Goal: Find specific page/section: Find specific page/section

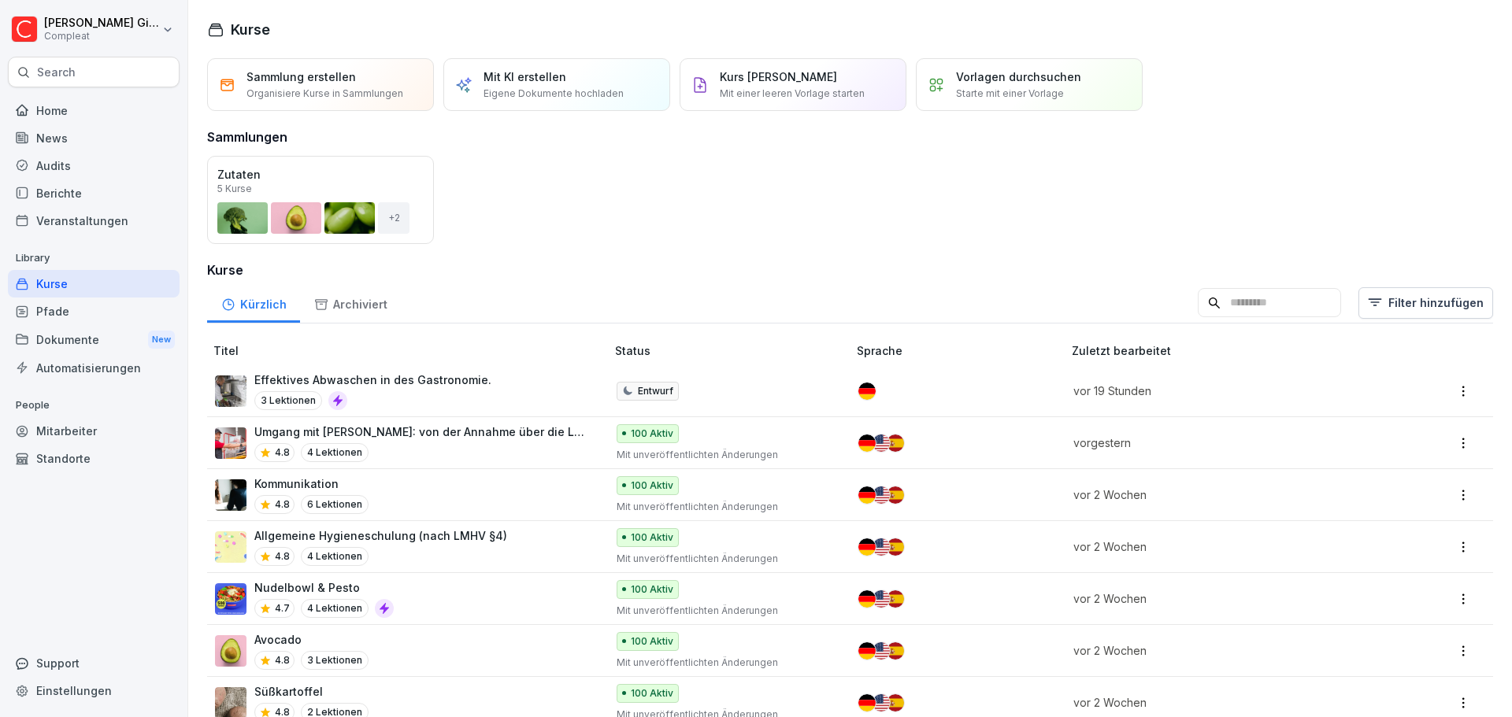
click at [70, 317] on div "Pfade" at bounding box center [94, 312] width 172 height 28
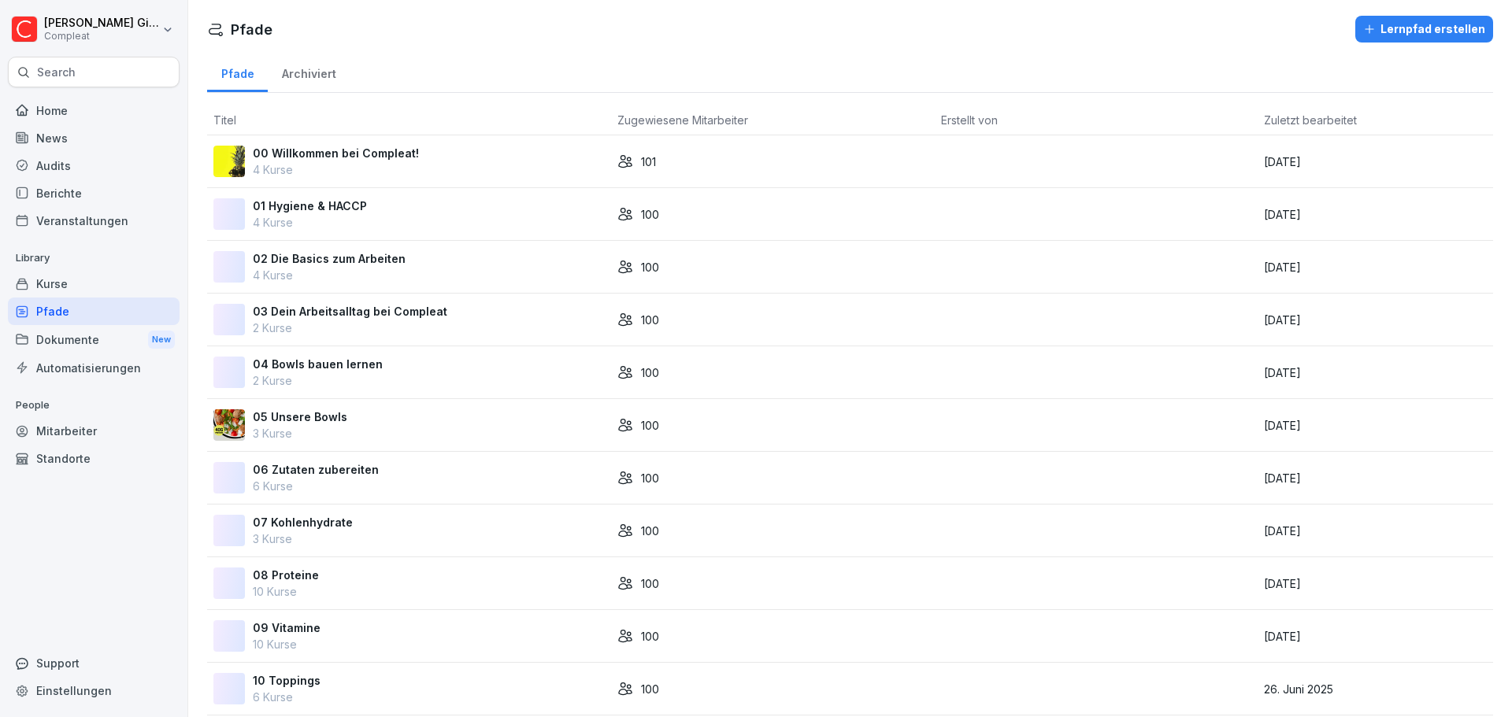
click at [64, 338] on div "Dokumente New" at bounding box center [94, 339] width 172 height 29
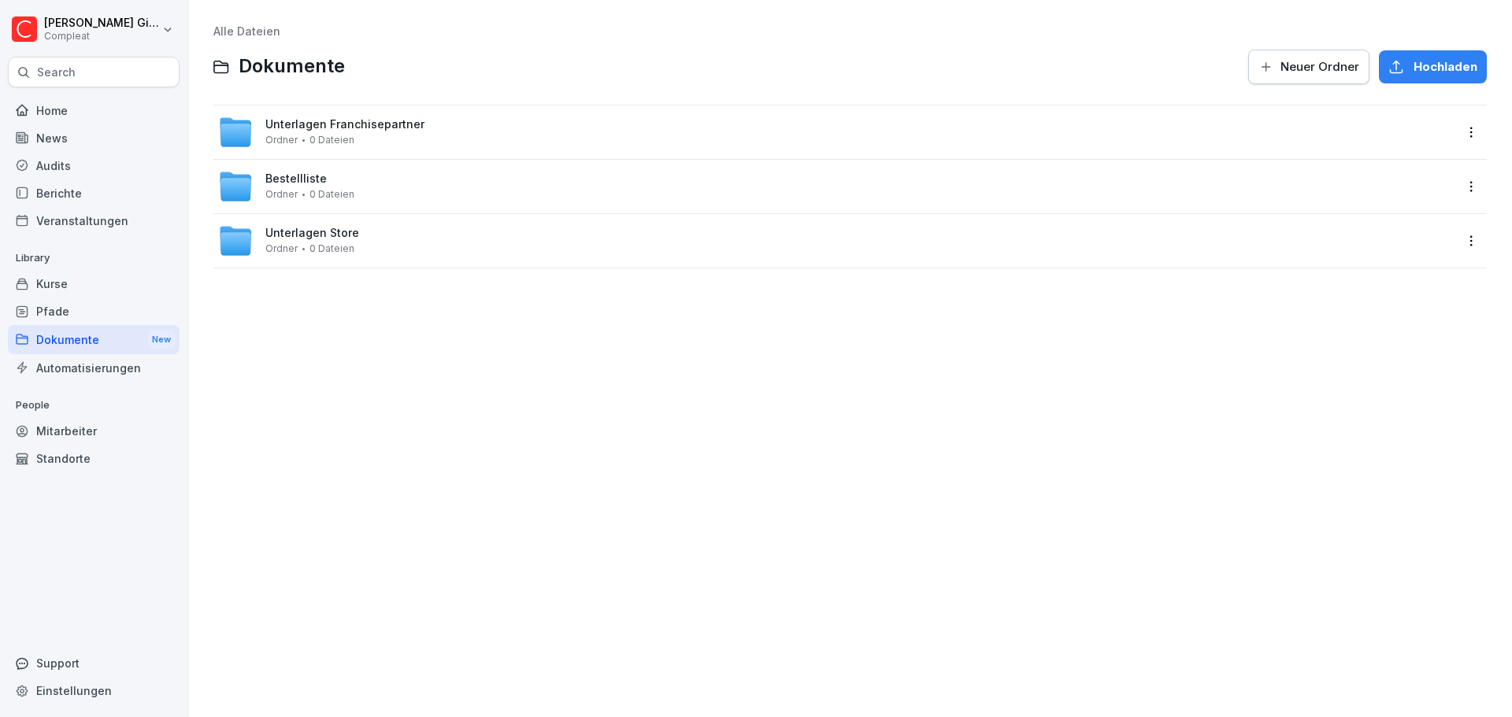
click at [79, 302] on div "Pfade" at bounding box center [94, 312] width 172 height 28
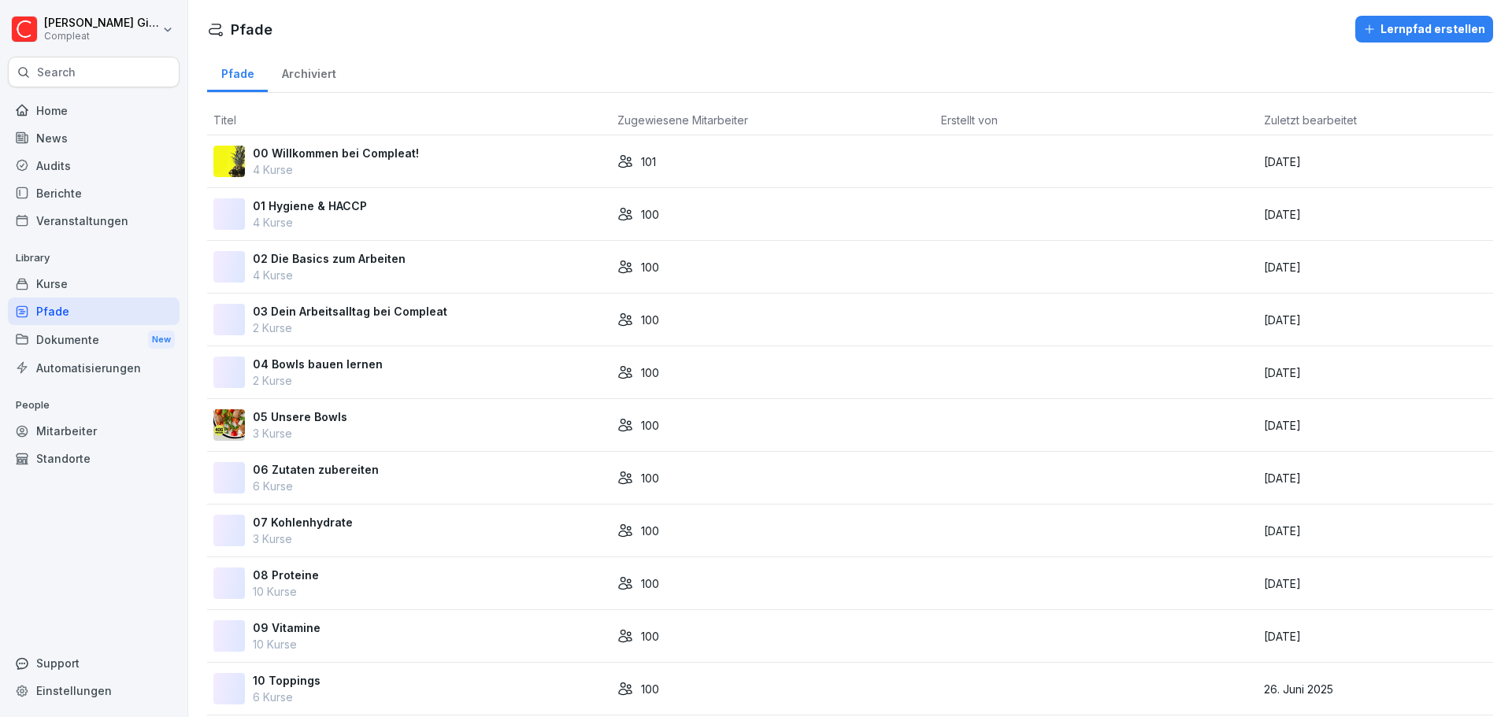
click at [302, 69] on div "Archiviert" at bounding box center [309, 72] width 82 height 40
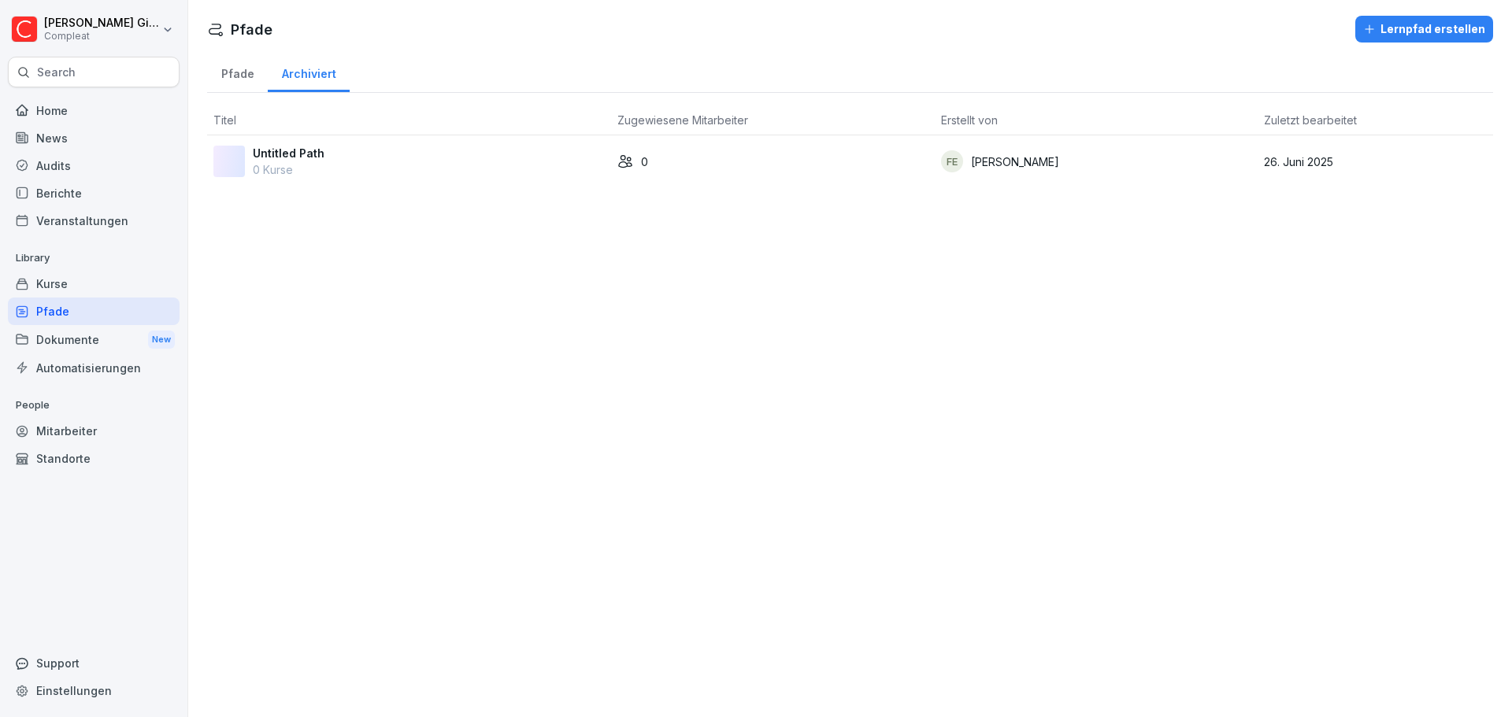
click at [239, 83] on div "Pfade" at bounding box center [237, 72] width 61 height 40
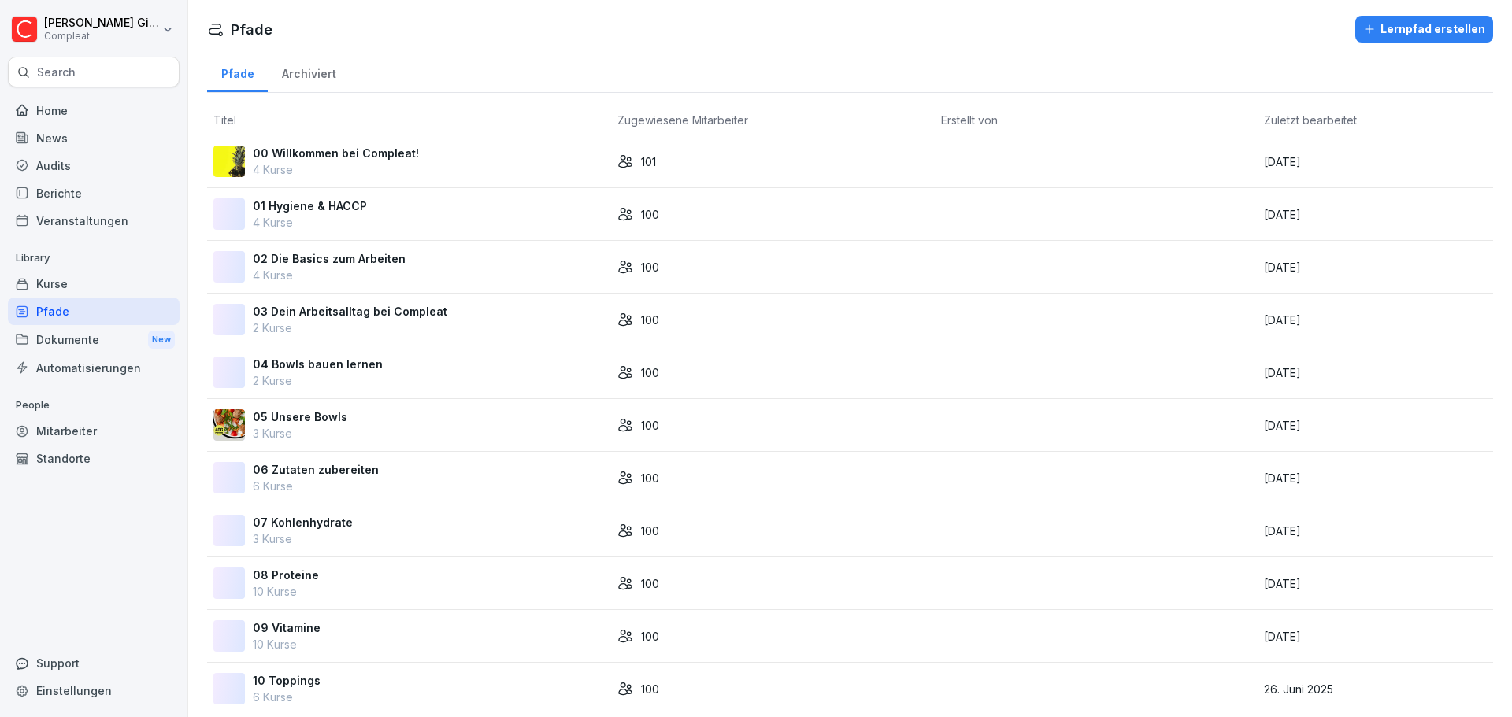
click at [1152, 161] on td at bounding box center [1097, 161] width 324 height 53
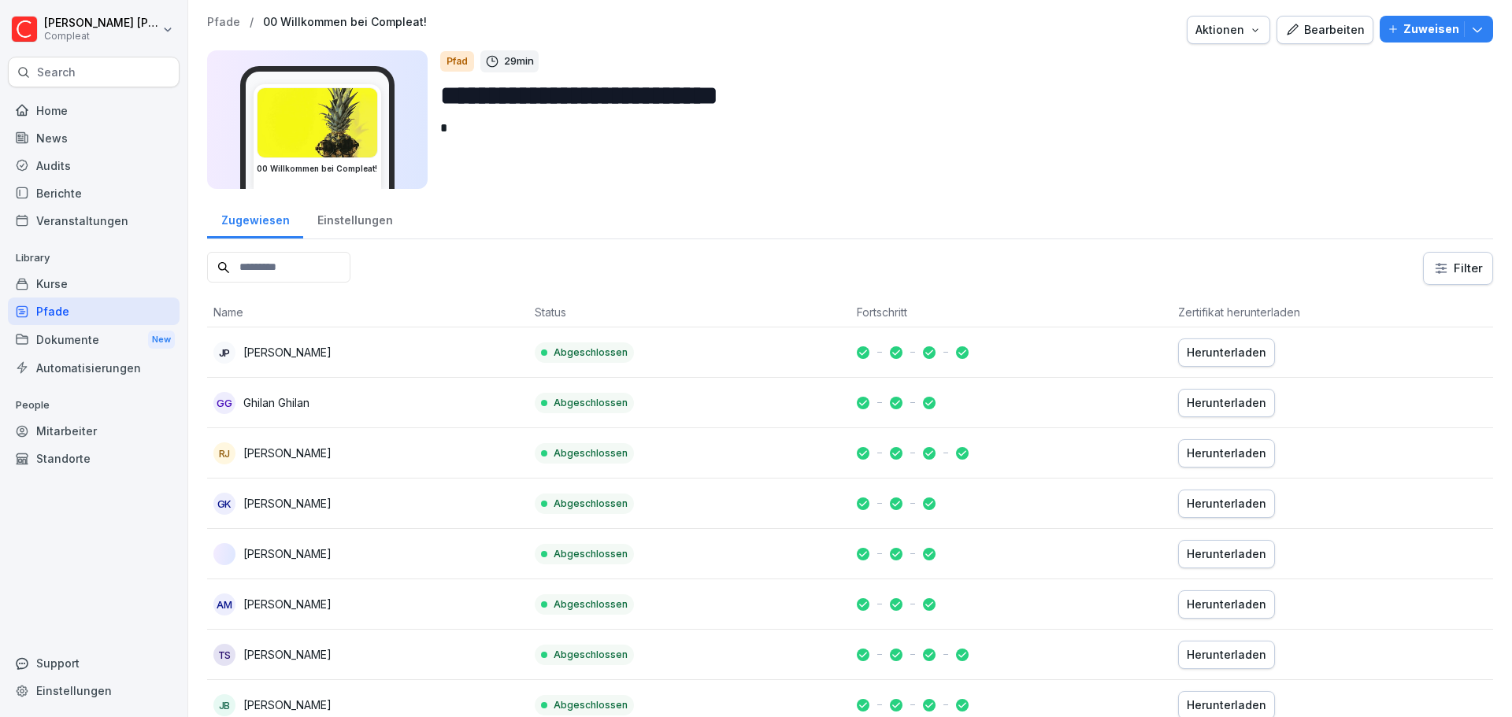
click at [1321, 28] on div "Bearbeiten" at bounding box center [1325, 29] width 80 height 17
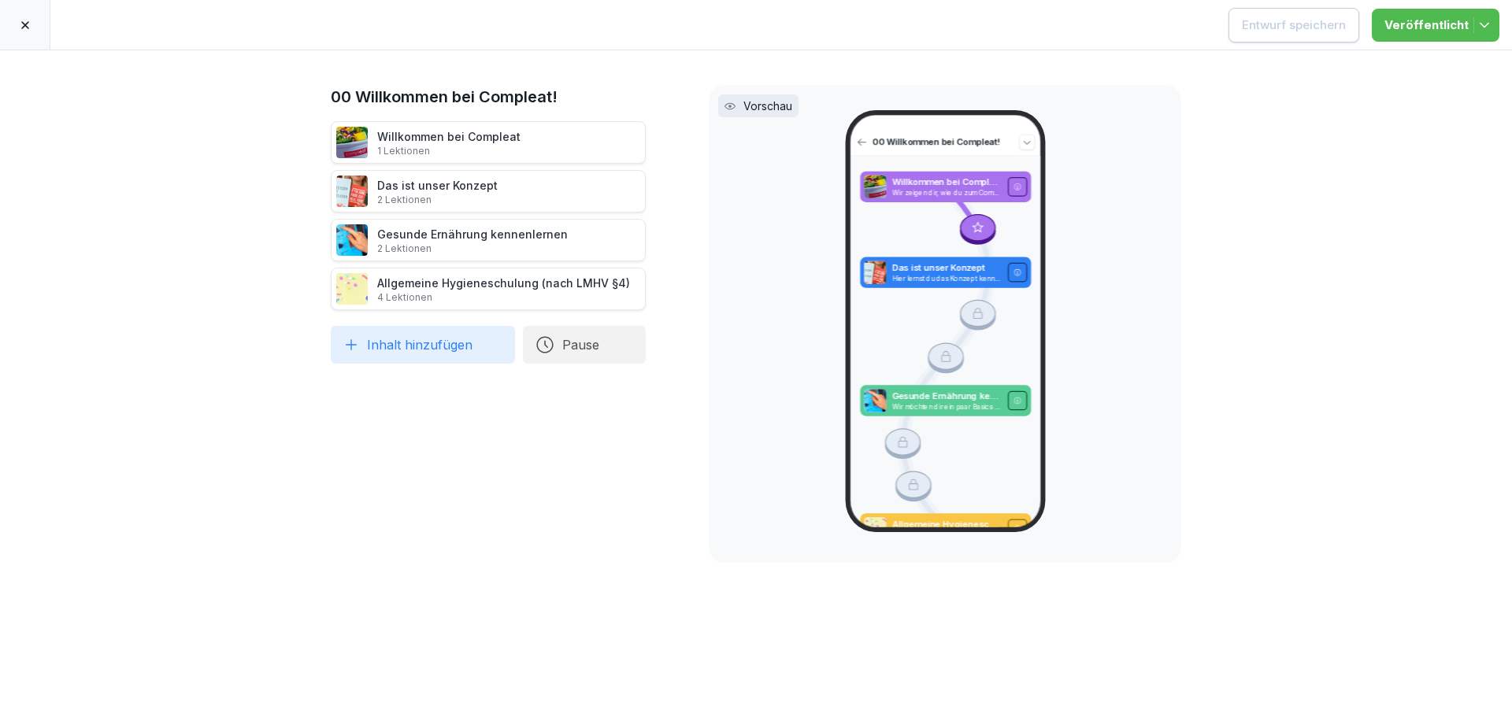
click at [22, 12] on div at bounding box center [25, 25] width 50 height 50
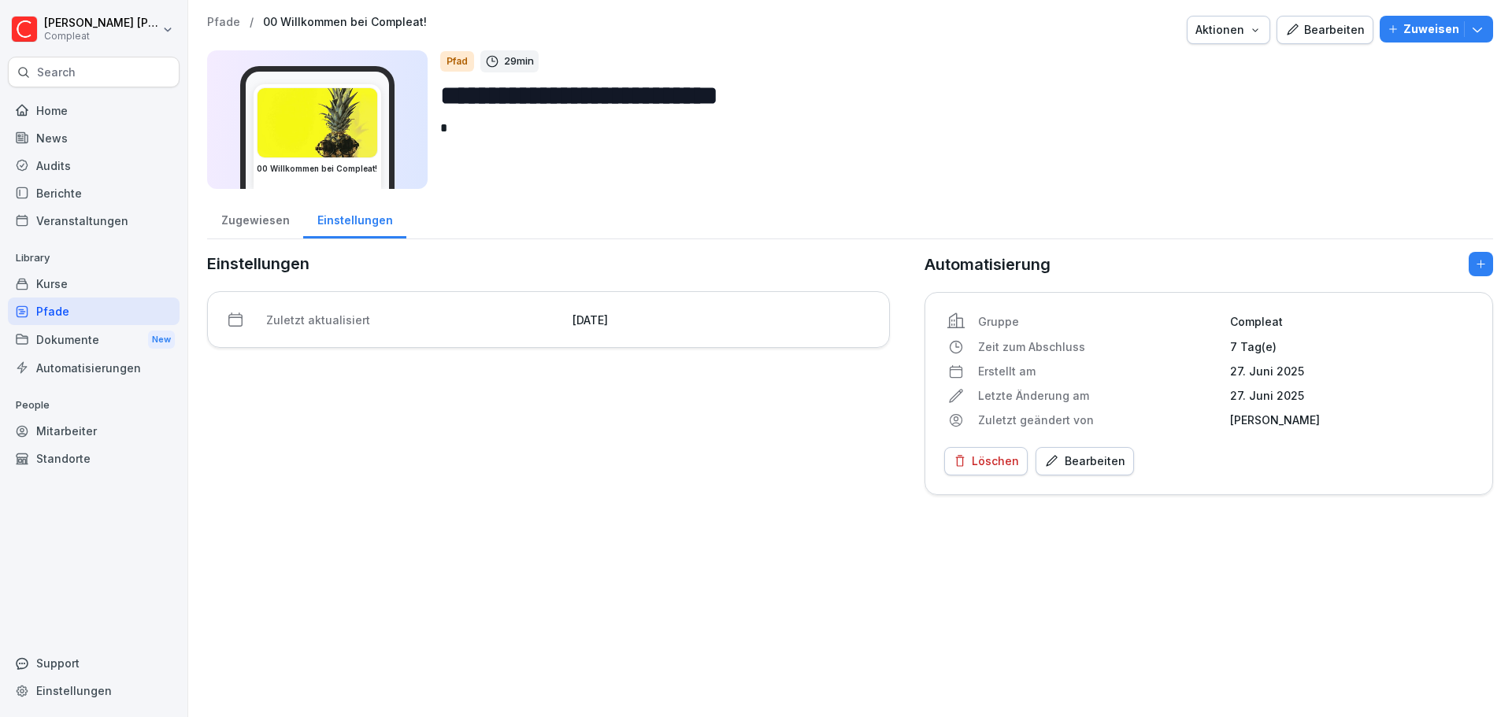
click at [1176, 34] on div at bounding box center [806, 30] width 747 height 28
click at [1208, 30] on div "Aktionen" at bounding box center [1228, 29] width 66 height 17
click at [936, 128] on html "**********" at bounding box center [756, 358] width 1512 height 717
